Goal: Navigation & Orientation: Find specific page/section

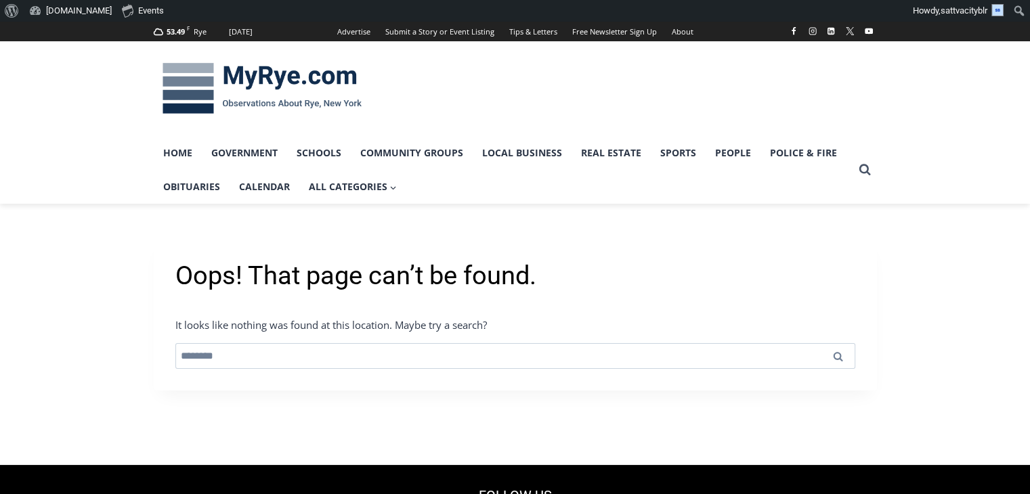
click at [318, 280] on h1 "Oops! That page can’t be found." at bounding box center [515, 276] width 680 height 31
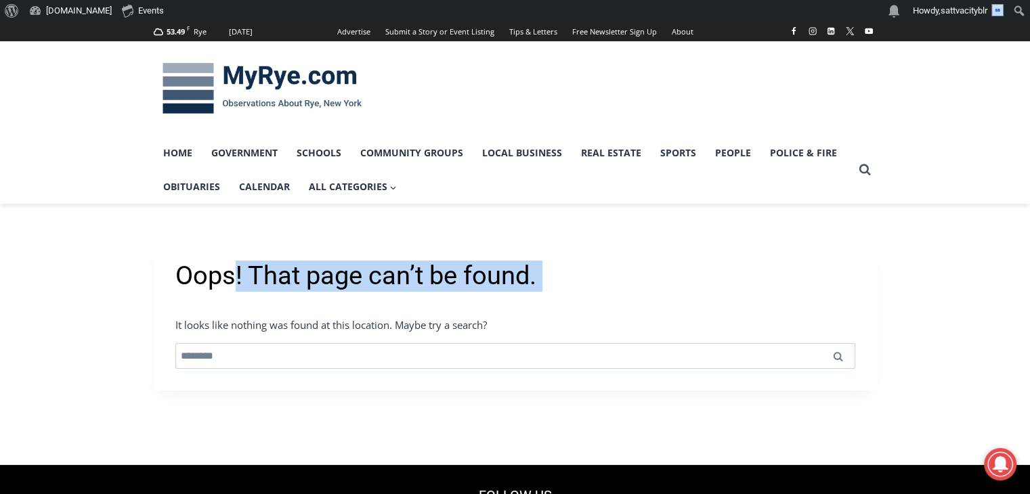
click at [318, 280] on h1 "Oops! That page can’t be found." at bounding box center [515, 276] width 680 height 31
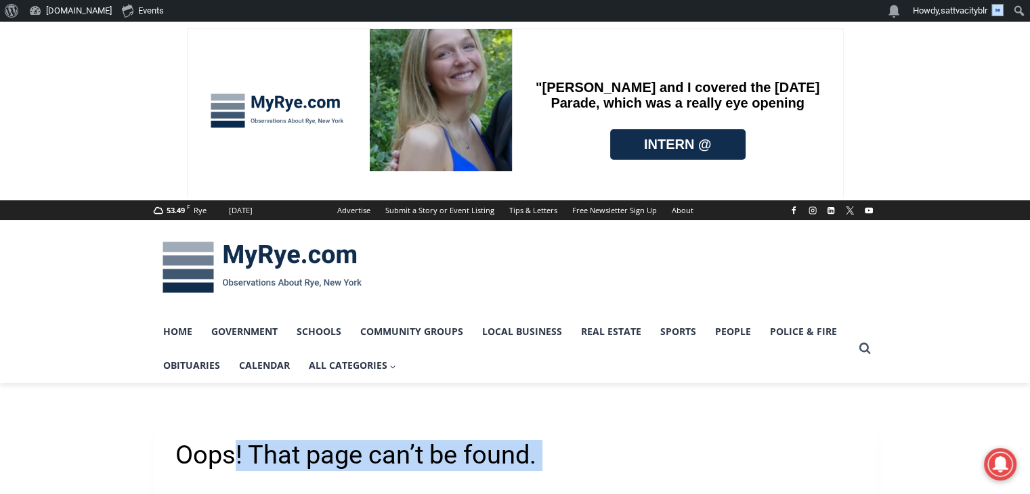
copy div "Oops! That page can’t be found."
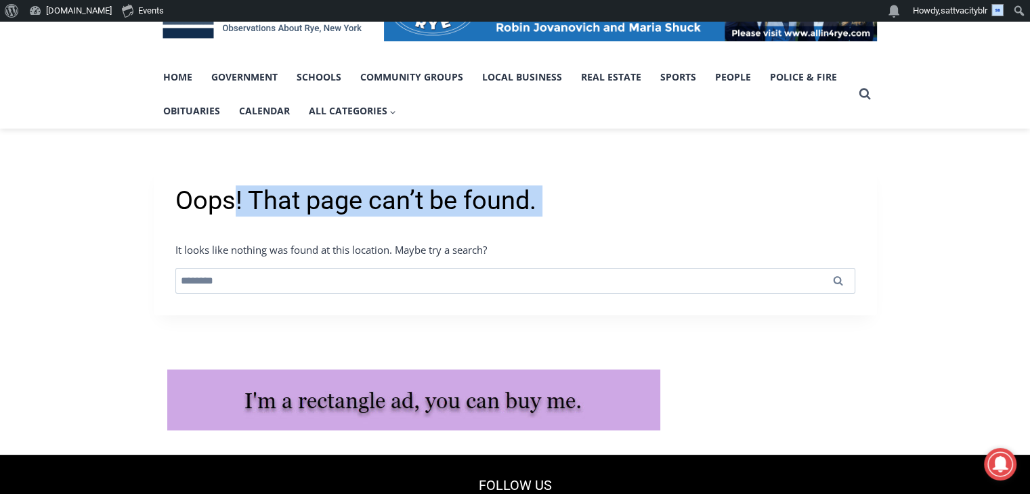
scroll to position [286, 0]
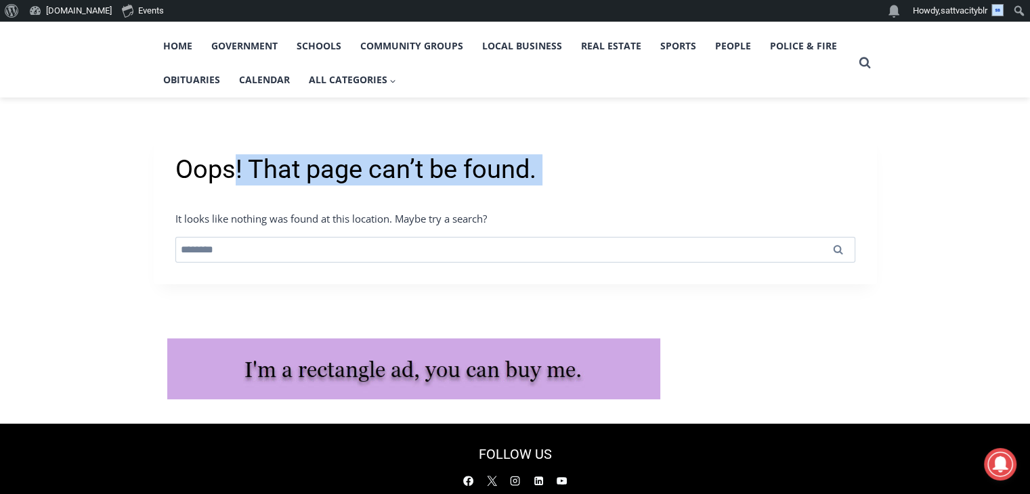
click at [283, 158] on h1 "Oops! That page can’t be found." at bounding box center [515, 169] width 680 height 31
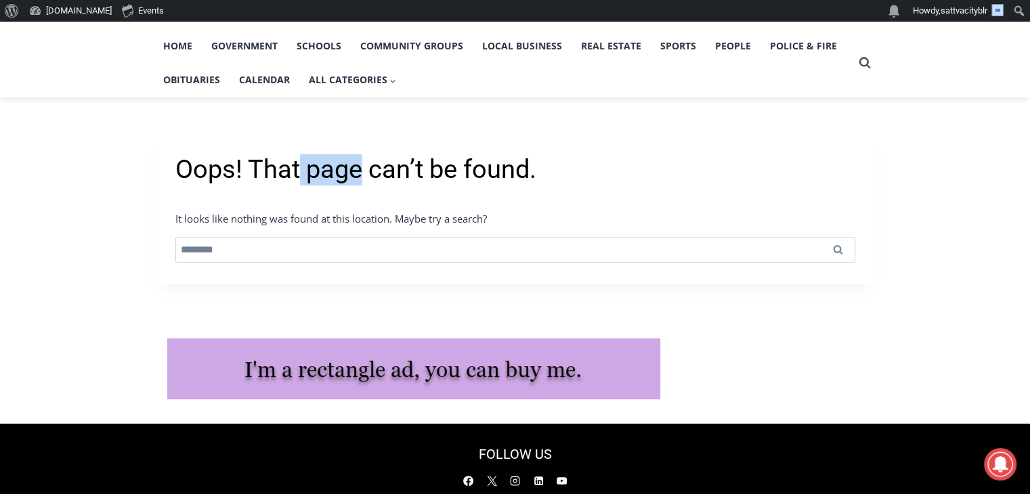
click at [283, 158] on h1 "Oops! That page can’t be found." at bounding box center [515, 169] width 680 height 31
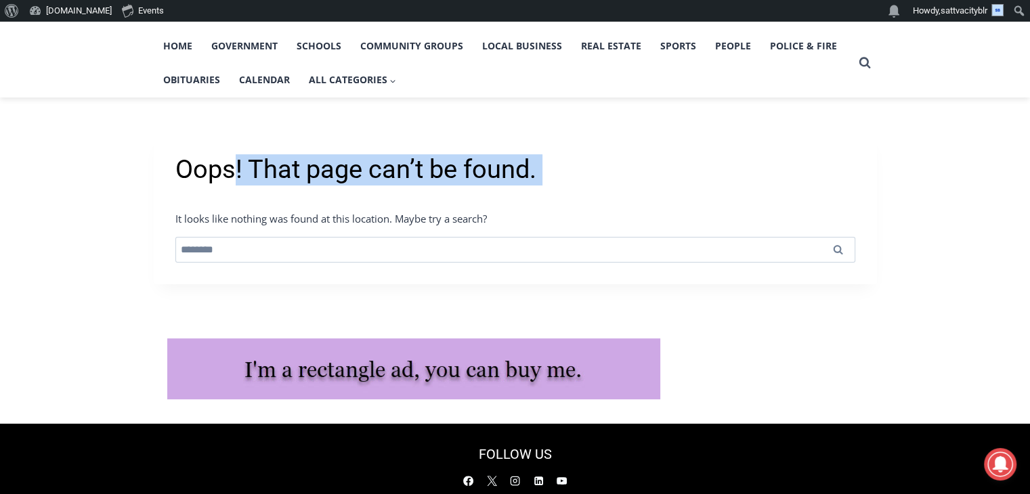
click at [283, 158] on h1 "Oops! That page can’t be found." at bounding box center [515, 169] width 680 height 31
